Goal: Information Seeking & Learning: Learn about a topic

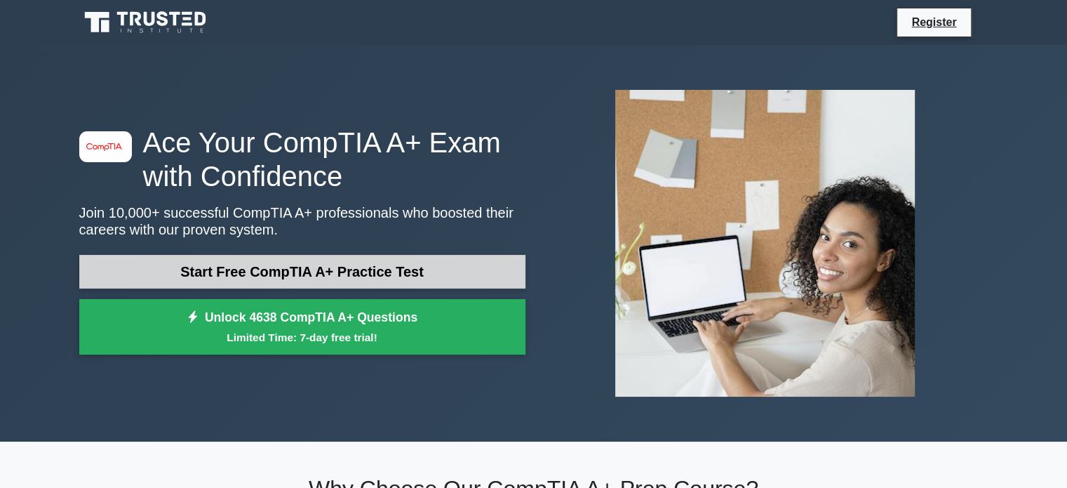
click at [376, 262] on link "Start Free CompTIA A+ Practice Test" at bounding box center [302, 272] width 446 height 34
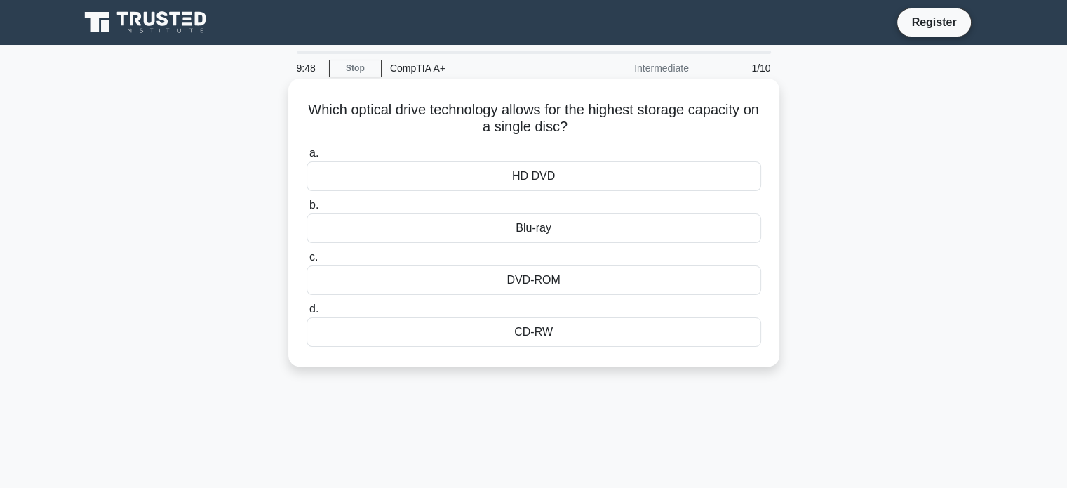
click at [582, 234] on div "Blu-ray" at bounding box center [534, 227] width 455 height 29
click at [307, 210] on input "b. Blu-ray" at bounding box center [307, 205] width 0 height 9
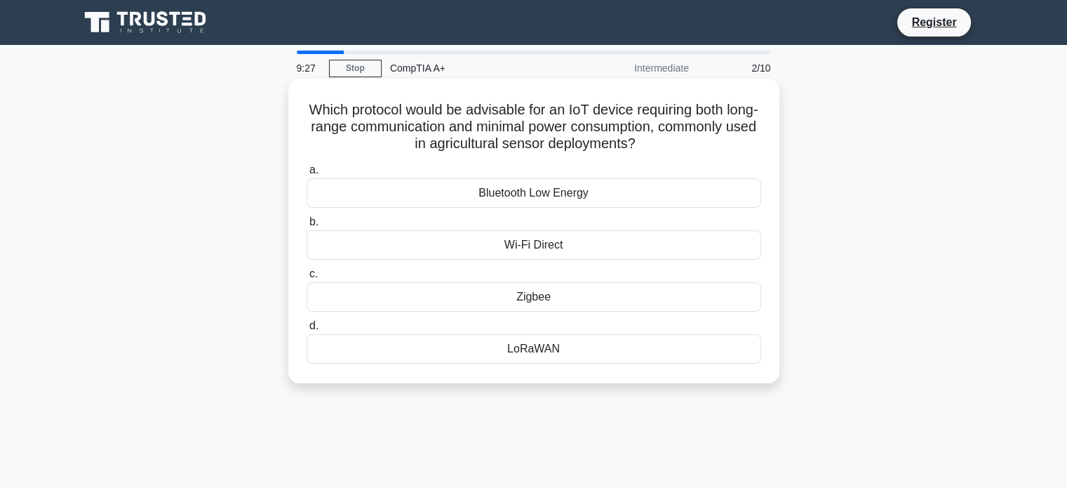
click at [545, 349] on div "LoRaWAN" at bounding box center [534, 348] width 455 height 29
click at [307, 330] on input "d. LoRaWAN" at bounding box center [307, 325] width 0 height 9
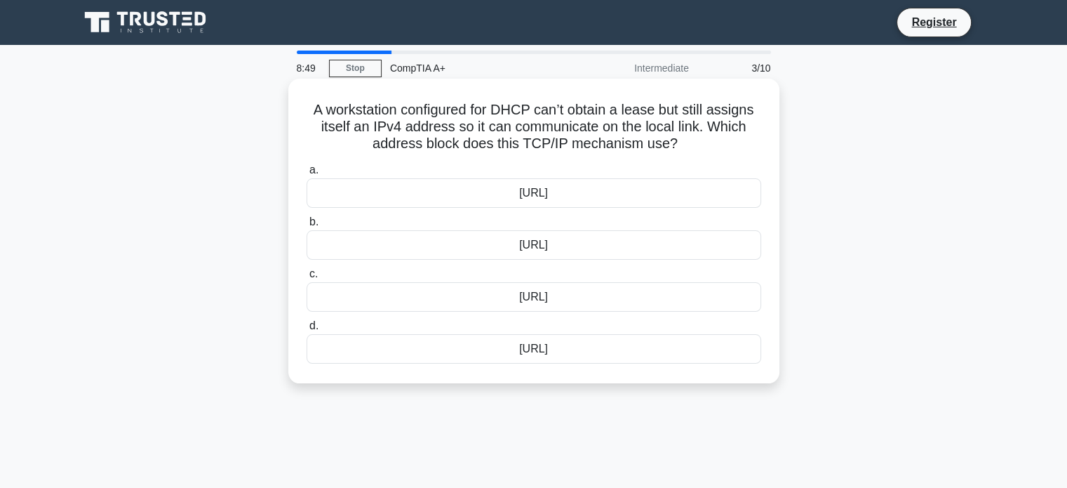
click at [527, 247] on div "169.254.0.0/16" at bounding box center [534, 244] width 455 height 29
click at [307, 227] on input "b. 169.254.0.0/16" at bounding box center [307, 221] width 0 height 9
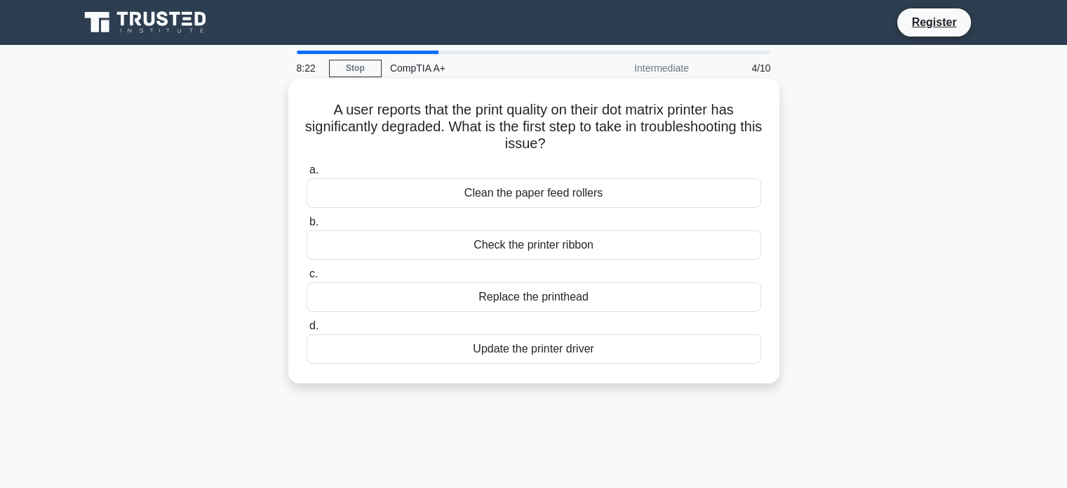
click at [606, 196] on div "Clean the paper feed rollers" at bounding box center [534, 192] width 455 height 29
click at [307, 175] on input "a. Clean the paper feed rollers" at bounding box center [307, 170] width 0 height 9
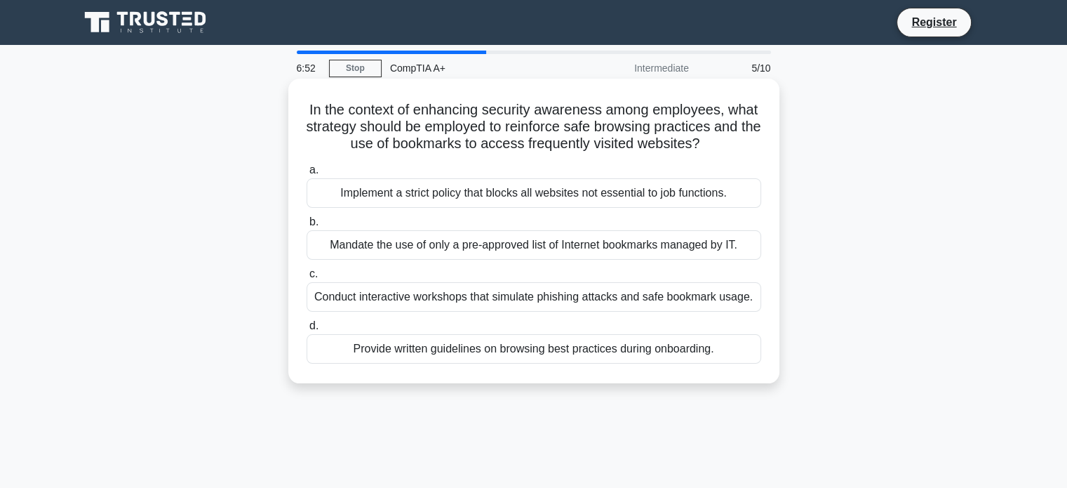
click at [403, 239] on div "Mandate the use of only a pre-approved list of Internet bookmarks managed by IT." at bounding box center [534, 244] width 455 height 29
click at [307, 227] on input "b. Mandate the use of only a pre-approved list of Internet bookmarks managed by…" at bounding box center [307, 221] width 0 height 9
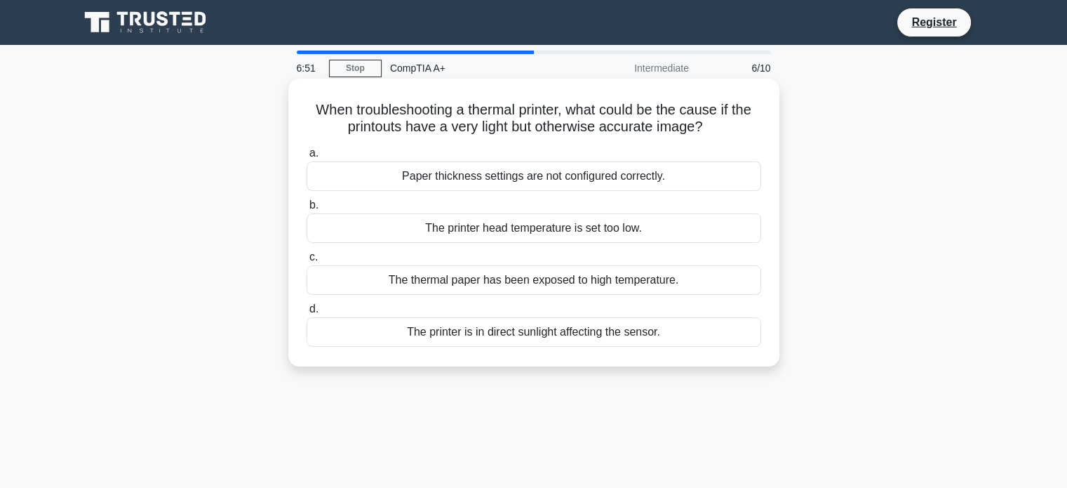
click at [402, 235] on div "The printer head temperature is set too low." at bounding box center [534, 227] width 455 height 29
click at [307, 210] on input "b. The printer head temperature is set too low." at bounding box center [307, 205] width 0 height 9
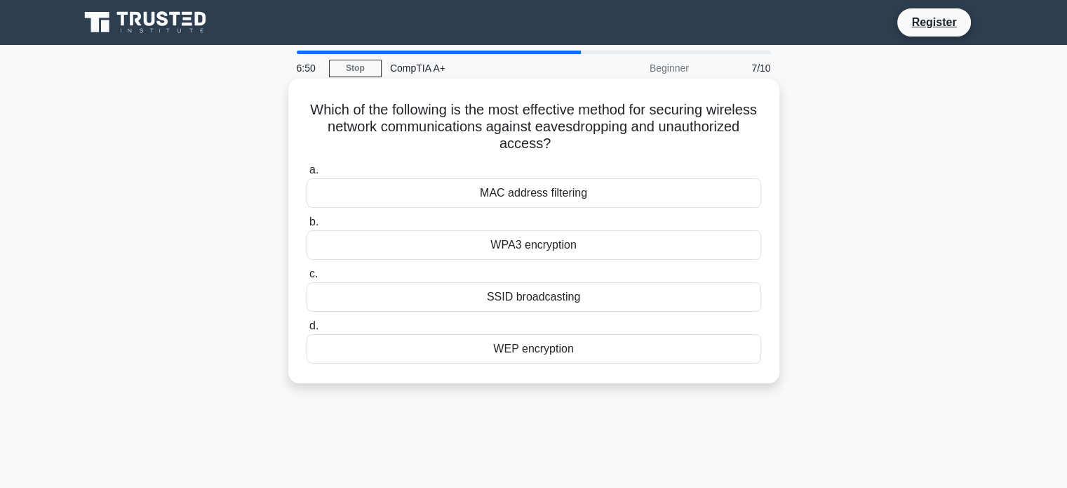
click at [522, 293] on div "SSID broadcasting" at bounding box center [534, 296] width 455 height 29
click at [307, 279] on input "c. SSID broadcasting" at bounding box center [307, 273] width 0 height 9
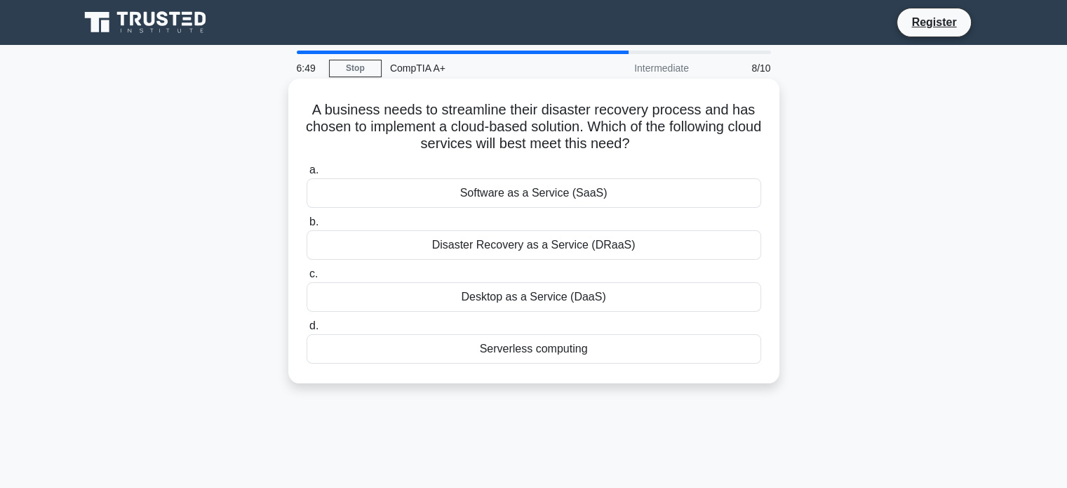
click at [521, 252] on div "Disaster Recovery as a Service (DRaaS)" at bounding box center [534, 244] width 455 height 29
click at [307, 227] on input "b. Disaster Recovery as a Service (DRaaS)" at bounding box center [307, 221] width 0 height 9
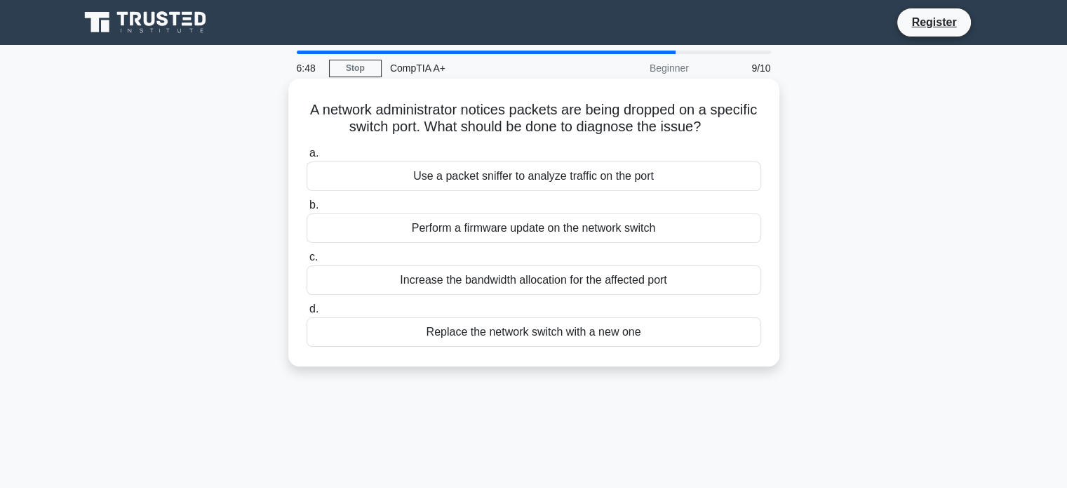
click at [523, 346] on div "Replace the network switch with a new one" at bounding box center [534, 331] width 455 height 29
click at [307, 314] on input "d. Replace the network switch with a new one" at bounding box center [307, 308] width 0 height 9
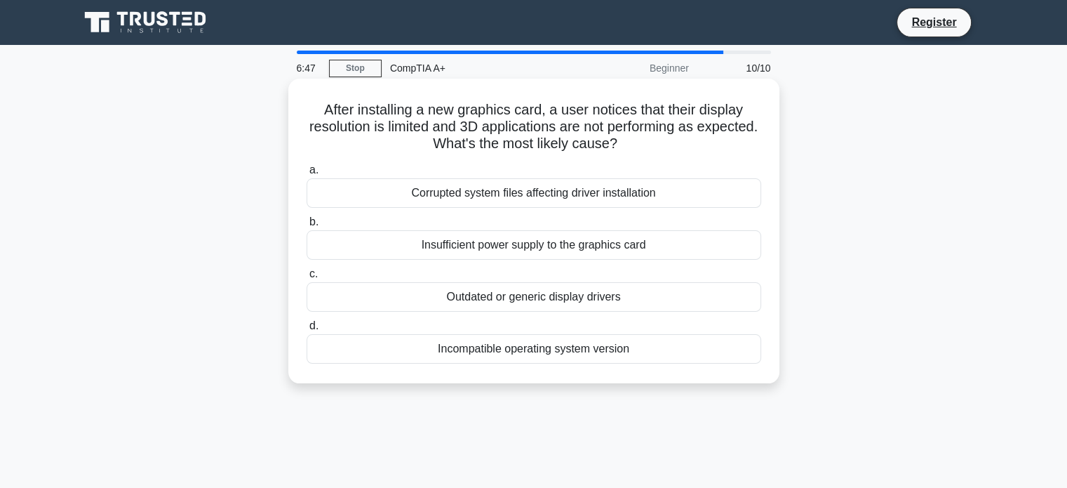
click at [523, 345] on div "Incompatible operating system version" at bounding box center [534, 348] width 455 height 29
click at [307, 330] on input "d. Incompatible operating system version" at bounding box center [307, 325] width 0 height 9
